Goal: Entertainment & Leisure: Consume media (video, audio)

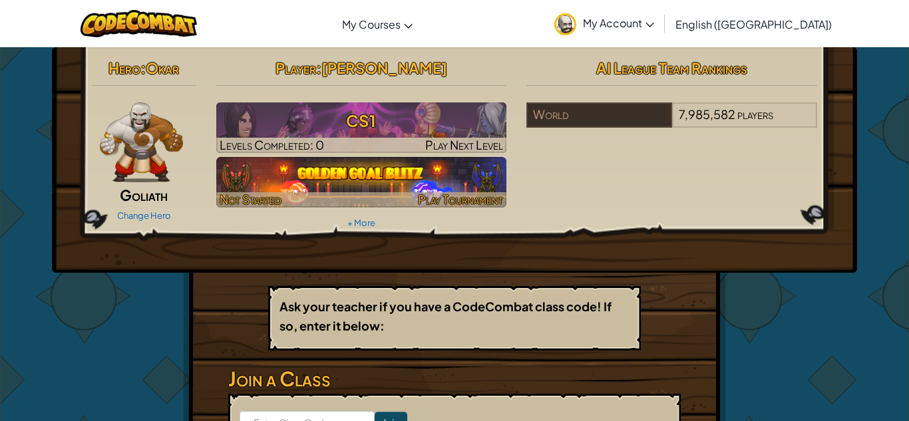
click at [355, 169] on img at bounding box center [361, 182] width 291 height 51
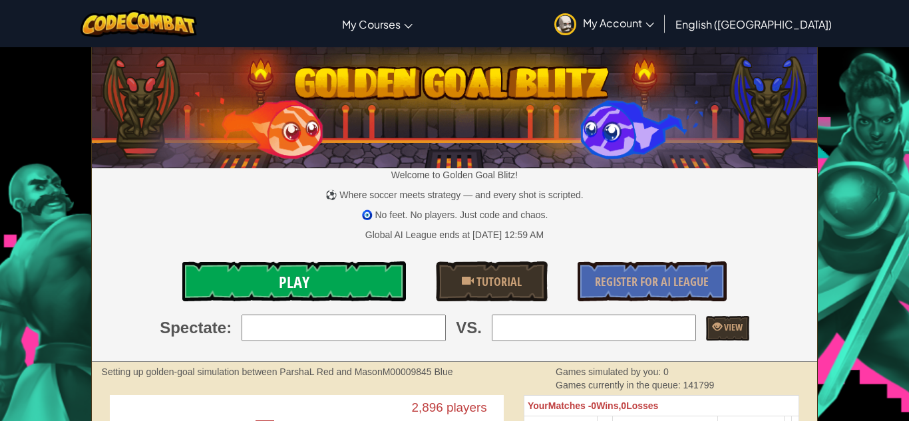
click at [304, 280] on span "Play" at bounding box center [294, 282] width 31 height 21
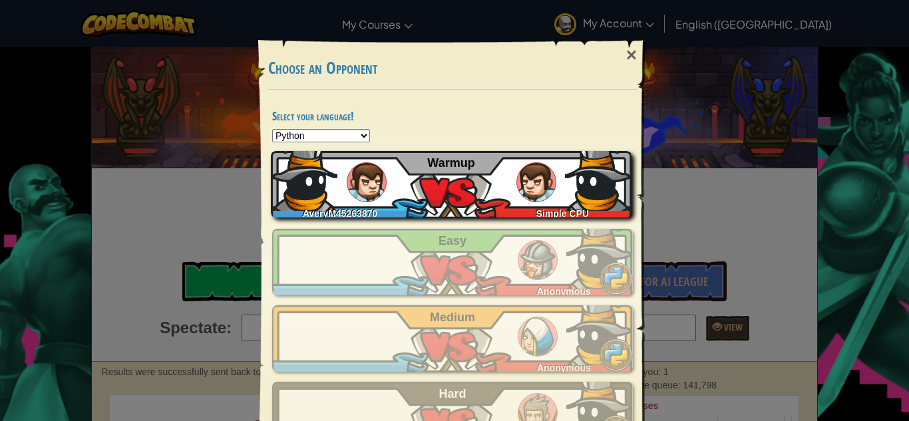
click at [455, 161] on span "Warmup" at bounding box center [450, 162] width 47 height 13
